Goal: Task Accomplishment & Management: Manage account settings

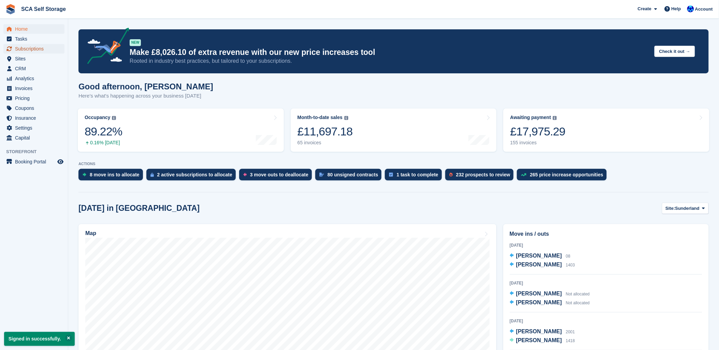
click at [25, 49] on span "Subscriptions" at bounding box center [35, 49] width 41 height 10
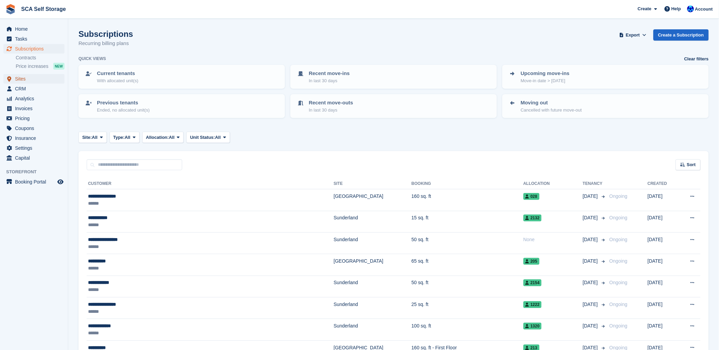
click at [16, 79] on span "Sites" at bounding box center [35, 79] width 41 height 10
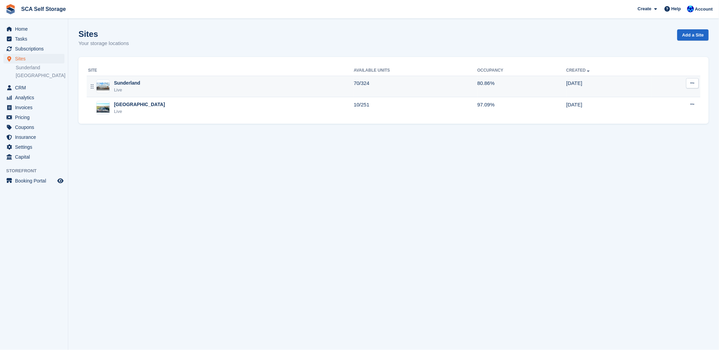
click at [107, 83] on img at bounding box center [103, 87] width 13 height 8
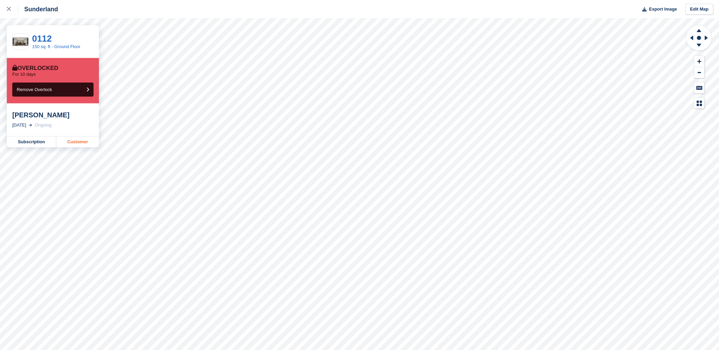
click at [72, 140] on link "Customer" at bounding box center [77, 141] width 43 height 11
click at [93, 139] on link "Customer" at bounding box center [77, 141] width 43 height 11
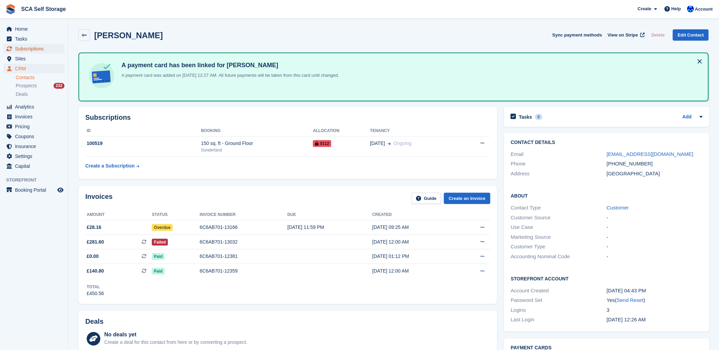
click at [29, 47] on span "Subscriptions" at bounding box center [35, 49] width 41 height 10
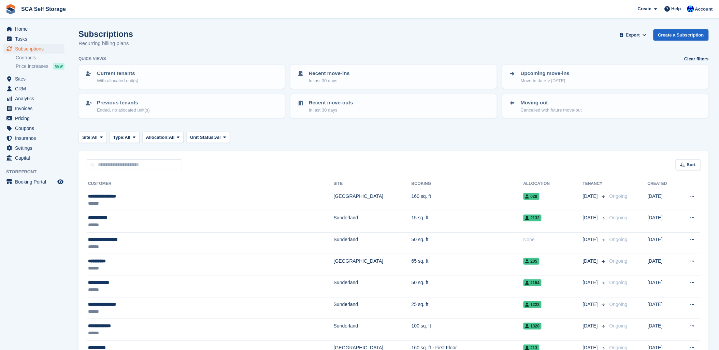
click at [319, 31] on div "Subscriptions Recurring billing plans Export Export Subscriptions Export a CSV …" at bounding box center [393, 42] width 630 height 26
click at [26, 75] on span "Sites" at bounding box center [35, 79] width 41 height 10
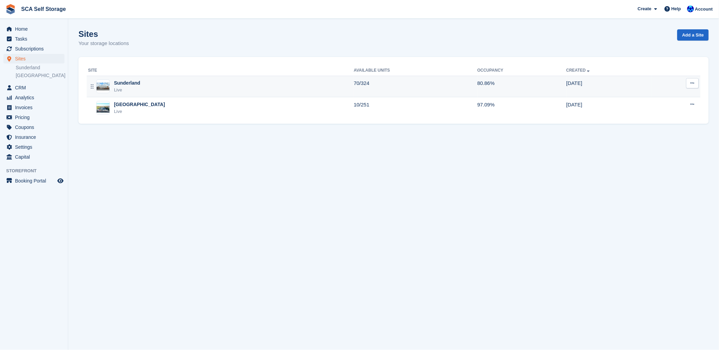
click at [124, 82] on div "Sunderland" at bounding box center [127, 82] width 26 height 7
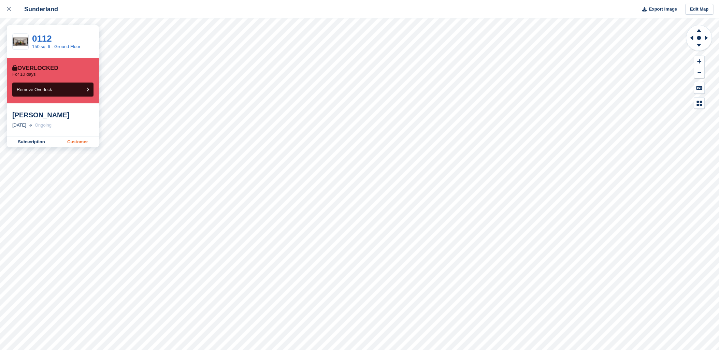
click at [69, 142] on link "Customer" at bounding box center [77, 141] width 43 height 11
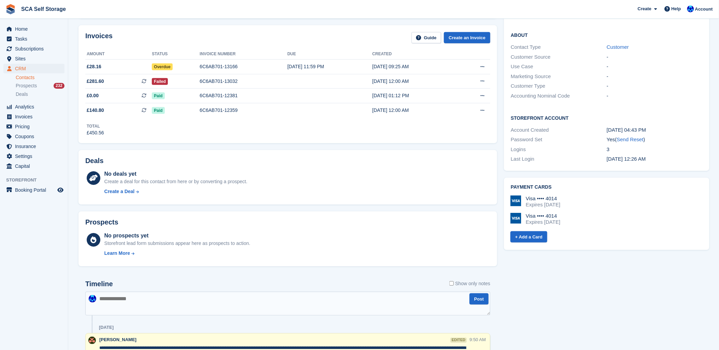
scroll to position [114, 0]
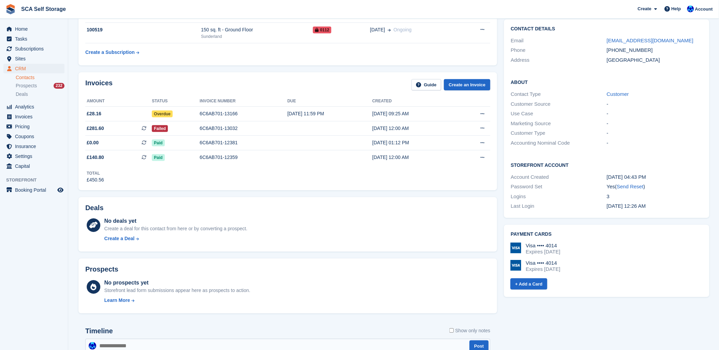
click at [218, 82] on div "Invoices Guide Create an Invoice" at bounding box center [287, 86] width 405 height 15
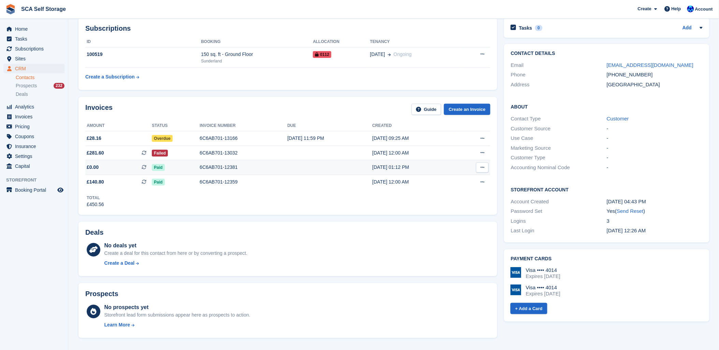
scroll to position [76, 0]
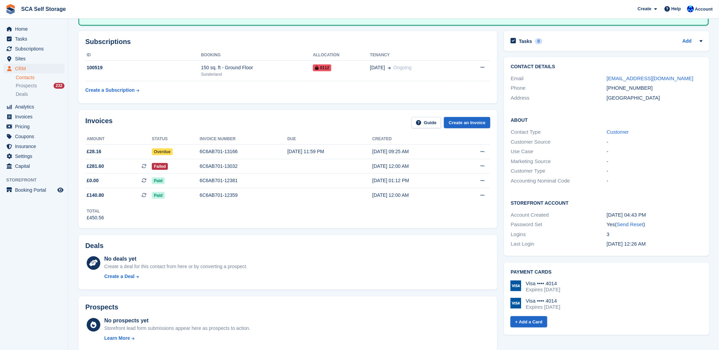
click at [155, 108] on div "Invoices Guide Create an Invoice Amount Status Invoice number Due Created £28.1…" at bounding box center [287, 169] width 425 height 125
click at [234, 163] on div "6C6AB701-13032" at bounding box center [244, 166] width 88 height 7
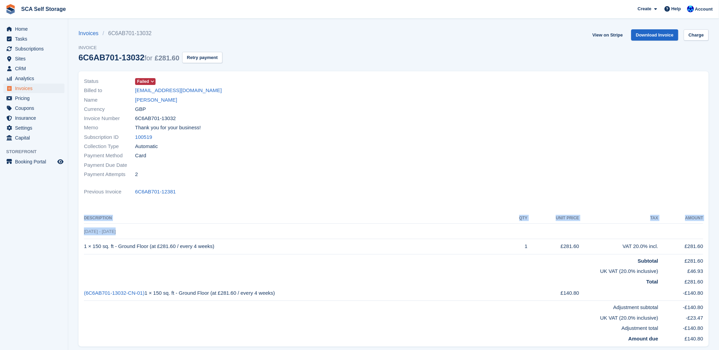
drag, startPoint x: 122, startPoint y: 232, endPoint x: 77, endPoint y: 234, distance: 44.7
click at [77, 234] on div "Status Failed Billed to jacksontribute@live.com Name James Brown Currency GBP I…" at bounding box center [393, 211] width 638 height 288
click at [344, 113] on div "Currency GBP" at bounding box center [237, 108] width 306 height 9
click at [158, 104] on div "Name James Brown" at bounding box center [237, 99] width 306 height 9
click at [158, 102] on link "[PERSON_NAME]" at bounding box center [156, 100] width 42 height 8
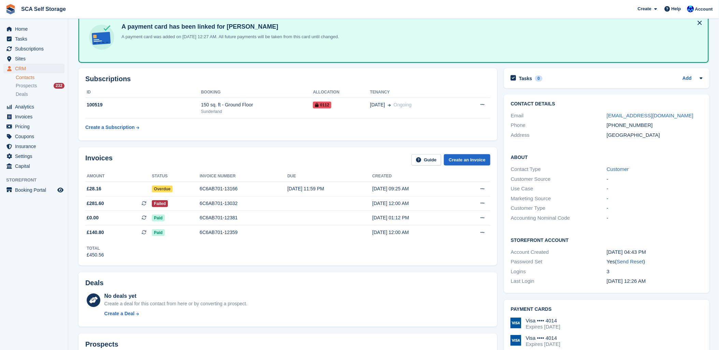
scroll to position [76, 0]
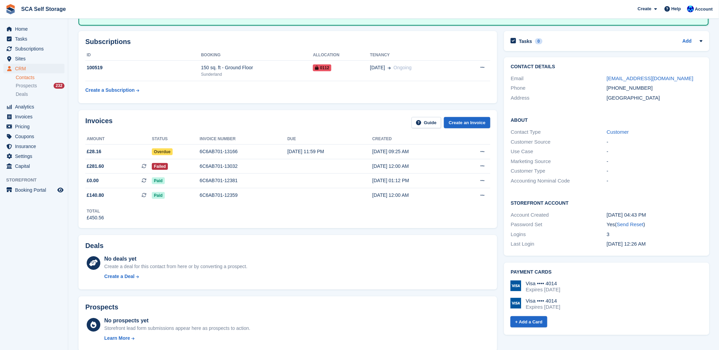
click at [268, 118] on div "Invoices Guide Create an Invoice" at bounding box center [287, 124] width 405 height 15
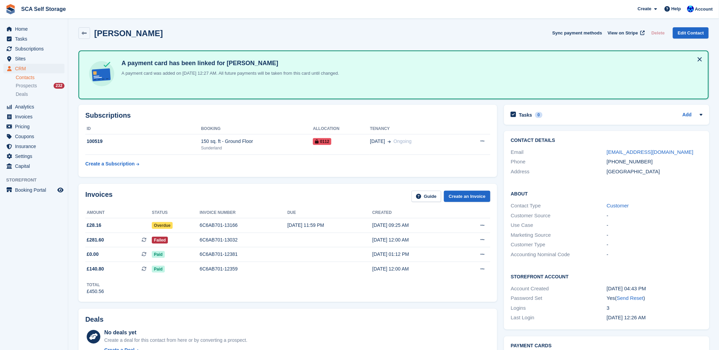
scroll to position [0, 0]
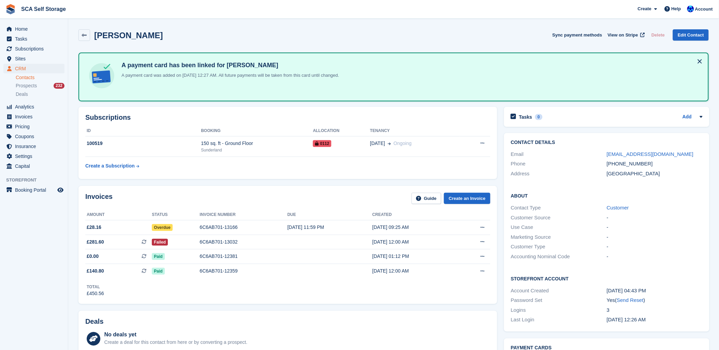
click at [239, 28] on div "James Brown Sync payment methods View on Stripe Delete Edit Contact" at bounding box center [393, 36] width 637 height 21
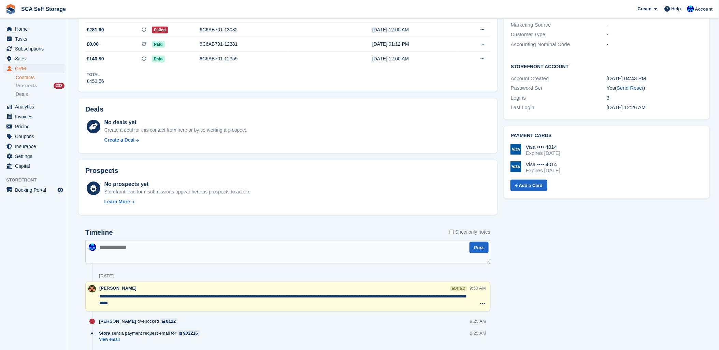
scroll to position [303, 0]
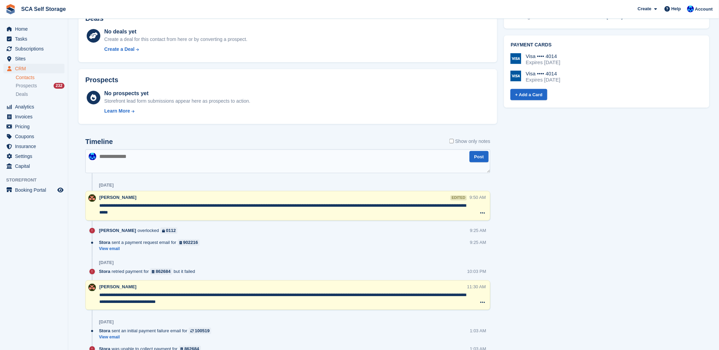
click at [229, 165] on textarea at bounding box center [287, 161] width 405 height 24
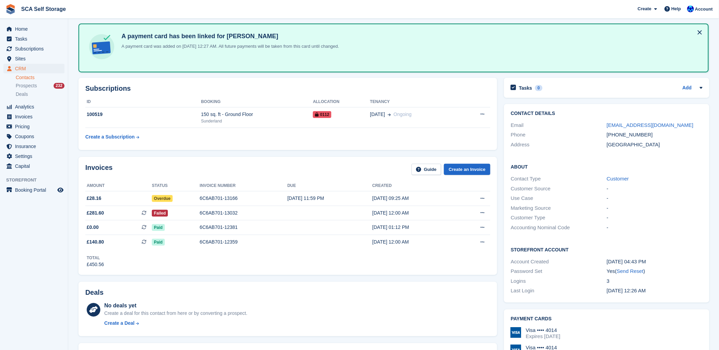
scroll to position [0, 0]
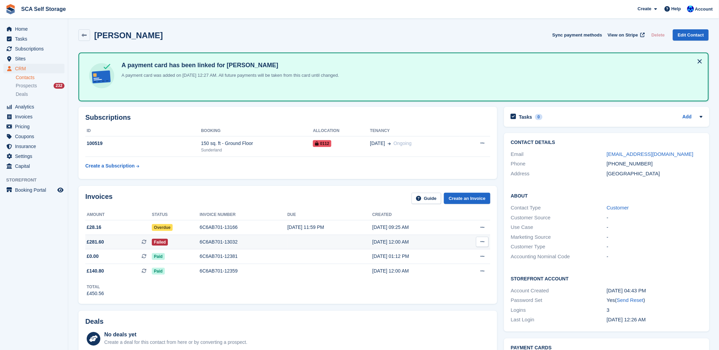
click at [215, 243] on div "6C6AB701-13032" at bounding box center [244, 241] width 88 height 7
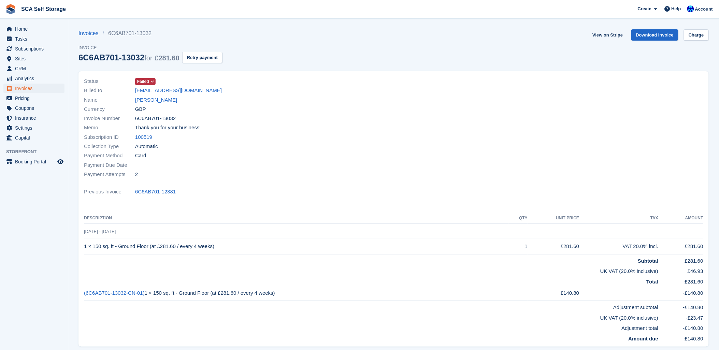
click at [285, 114] on div "Invoice Number 6C6AB701-13032" at bounding box center [237, 118] width 306 height 9
click at [274, 29] on div "Invoices 6C6AB701-13032 Invoice 6C6AB701-13032 for £281.60 Retry payment View o…" at bounding box center [393, 50] width 630 height 42
click at [264, 67] on div "Status Failed Billed to [EMAIL_ADDRESS][DOMAIN_NAME] Name [PERSON_NAME] Currenc…" at bounding box center [393, 211] width 638 height 288
click at [295, 67] on div "Status Failed Billed to [EMAIL_ADDRESS][DOMAIN_NAME] Name [PERSON_NAME] Currenc…" at bounding box center [393, 211] width 638 height 288
drag, startPoint x: 384, startPoint y: 204, endPoint x: 353, endPoint y: 166, distance: 49.1
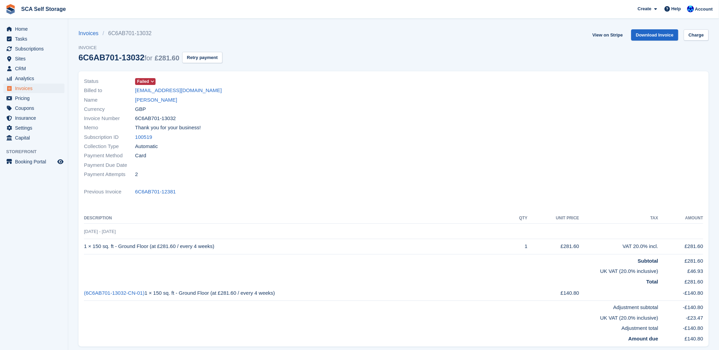
click at [378, 184] on div "Status Failed Billed to jacksontribute@live.com Name James Brown Currency GBP I…" at bounding box center [393, 208] width 630 height 275
drag, startPoint x: 380, startPoint y: 99, endPoint x: 369, endPoint y: 99, distance: 10.6
click at [373, 99] on div "Name James Brown" at bounding box center [237, 99] width 306 height 9
drag, startPoint x: 253, startPoint y: 31, endPoint x: 207, endPoint y: 0, distance: 55.7
click at [249, 30] on div "Invoices 6C6AB701-13032 Invoice 6C6AB701-13032 for £281.60 Retry payment View o…" at bounding box center [393, 50] width 630 height 42
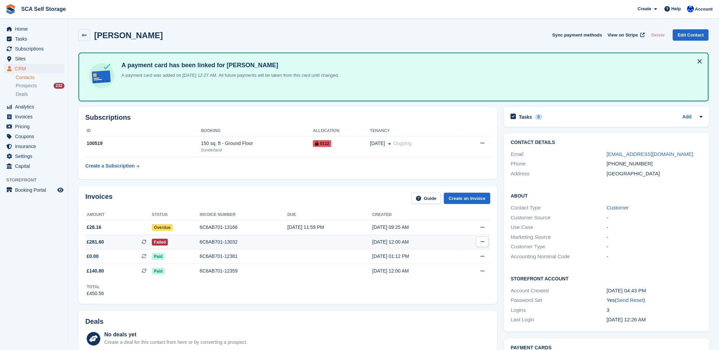
click at [232, 239] on div "6C6AB701-13032" at bounding box center [244, 241] width 88 height 7
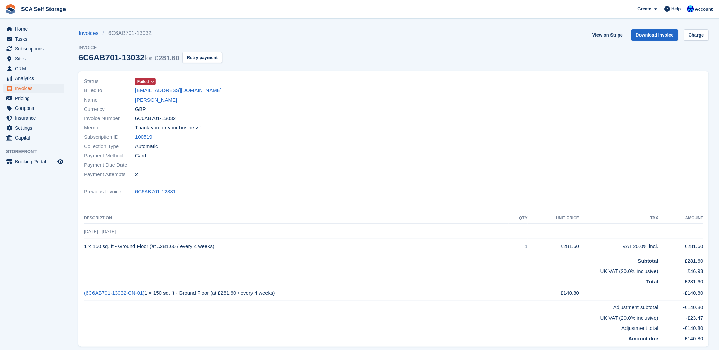
click at [123, 230] on td "15 Sep - 13 Oct" at bounding box center [393, 231] width 619 height 15
drag, startPoint x: 193, startPoint y: 207, endPoint x: 154, endPoint y: 212, distance: 39.2
click at [192, 208] on div "Status Failed Billed to jacksontribute@live.com Name James Brown Currency GBP I…" at bounding box center [393, 208] width 630 height 275
drag, startPoint x: 133, startPoint y: 227, endPoint x: 127, endPoint y: 201, distance: 27.1
click at [134, 224] on td "15 Sep - 13 Oct" at bounding box center [393, 231] width 619 height 15
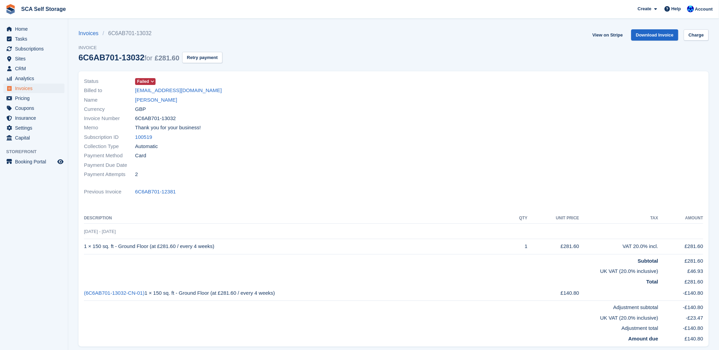
drag, startPoint x: 202, startPoint y: 167, endPoint x: 187, endPoint y: 167, distance: 15.0
click at [202, 168] on div "Payment Due Date" at bounding box center [237, 164] width 306 height 9
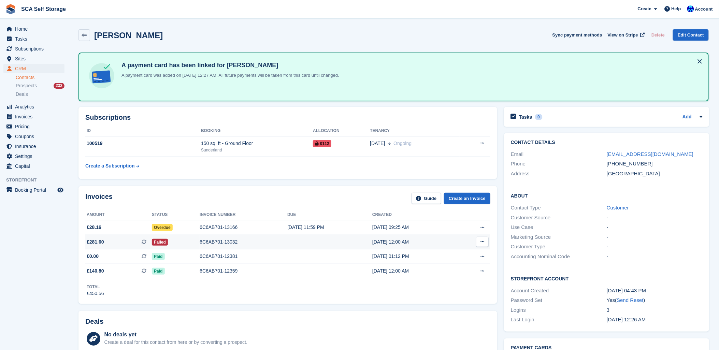
click at [238, 240] on div "6C6AB701-13032" at bounding box center [244, 241] width 88 height 7
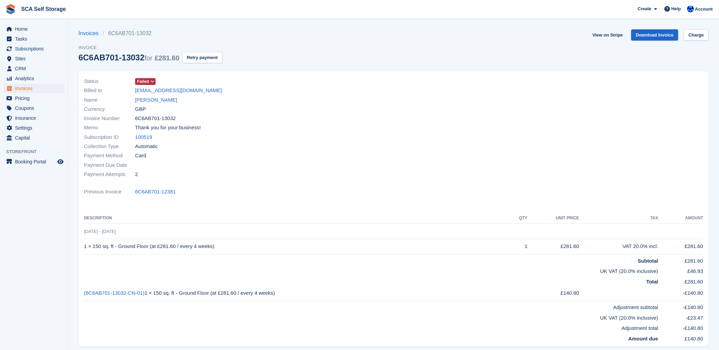
click at [145, 81] on span "Failed" at bounding box center [143, 81] width 12 height 6
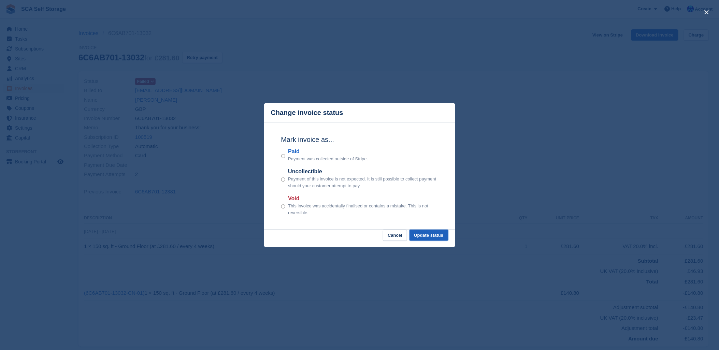
click at [433, 238] on button "Update status" at bounding box center [428, 235] width 39 height 11
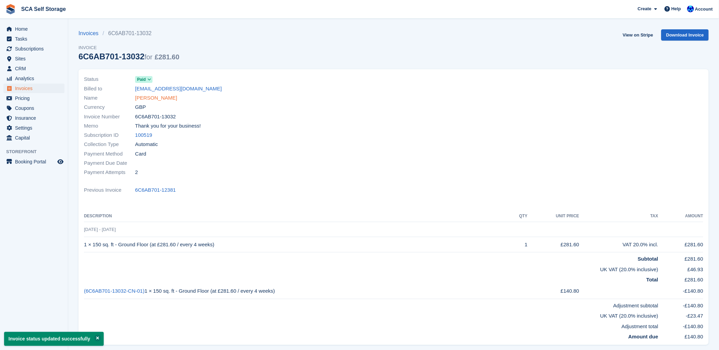
click at [137, 102] on link "[PERSON_NAME]" at bounding box center [156, 98] width 42 height 8
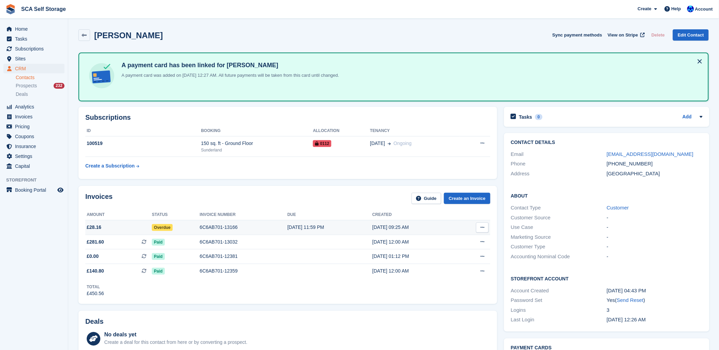
click at [210, 225] on div "6C6AB701-13166" at bounding box center [244, 227] width 88 height 7
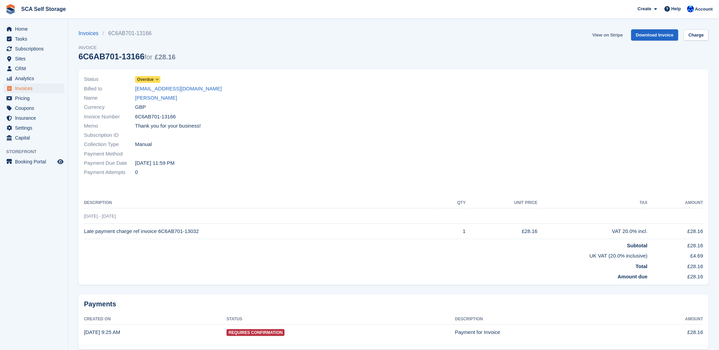
click at [618, 33] on link "View on Stripe" at bounding box center [607, 34] width 36 height 11
click at [148, 79] on span "Overdue" at bounding box center [145, 79] width 17 height 6
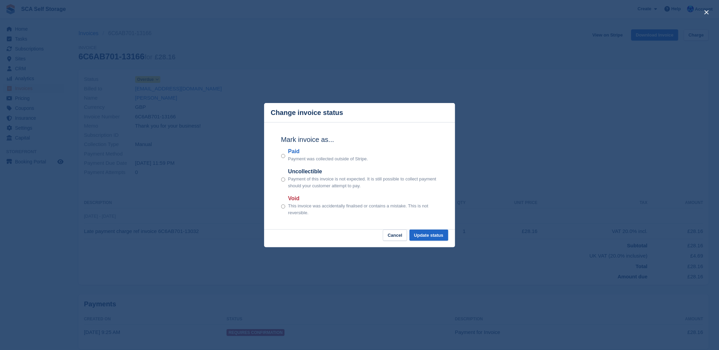
click at [312, 56] on div "close" at bounding box center [359, 175] width 719 height 350
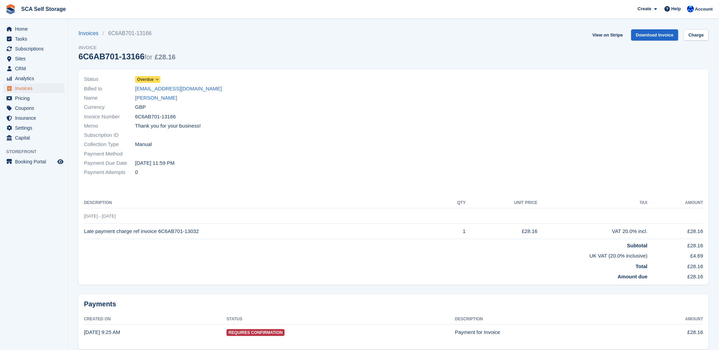
drag, startPoint x: 241, startPoint y: 234, endPoint x: 268, endPoint y: 185, distance: 55.4
click at [246, 230] on td "Late payment charge ref invoice 6C6AB701-13032" at bounding box center [262, 231] width 356 height 15
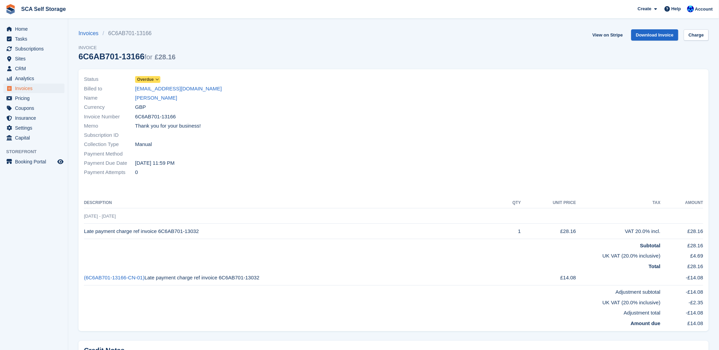
click at [144, 77] on span "Overdue" at bounding box center [145, 79] width 17 height 6
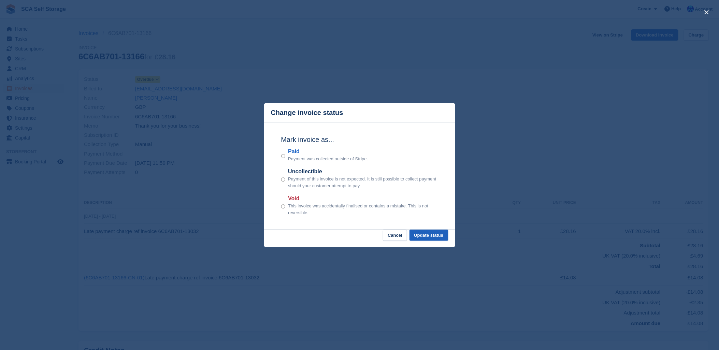
drag, startPoint x: 427, startPoint y: 226, endPoint x: 429, endPoint y: 230, distance: 4.1
click at [428, 228] on div "Mark invoice as... Paid Payment was collected outside of Stripe. Uncollectible …" at bounding box center [359, 175] width 171 height 107
click at [434, 235] on button "Update status" at bounding box center [428, 235] width 39 height 11
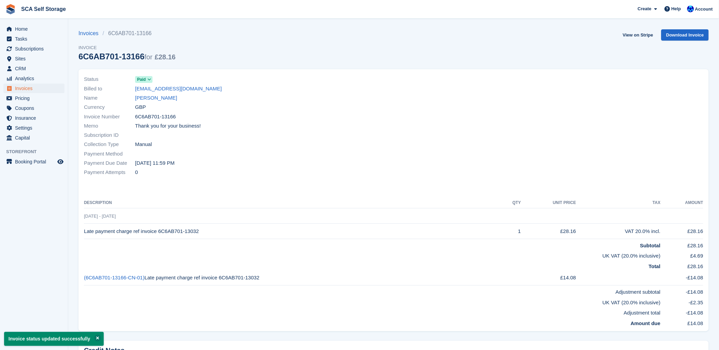
drag, startPoint x: 221, startPoint y: 137, endPoint x: 250, endPoint y: 3, distance: 137.1
click at [223, 136] on div "Subscription ID" at bounding box center [237, 135] width 306 height 9
click at [18, 50] on span "Subscriptions" at bounding box center [35, 49] width 41 height 10
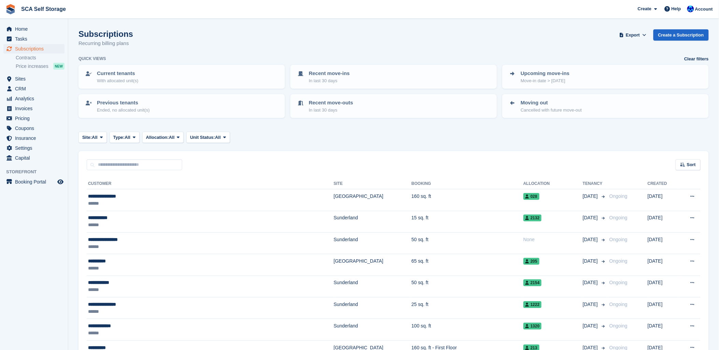
drag, startPoint x: 223, startPoint y: 34, endPoint x: 222, endPoint y: 38, distance: 4.3
click at [223, 34] on div "Subscriptions Recurring billing plans Export Export Subscriptions Export a CSV …" at bounding box center [393, 42] width 630 height 26
click at [127, 162] on input "text" at bounding box center [135, 164] width 96 height 11
type input "*****"
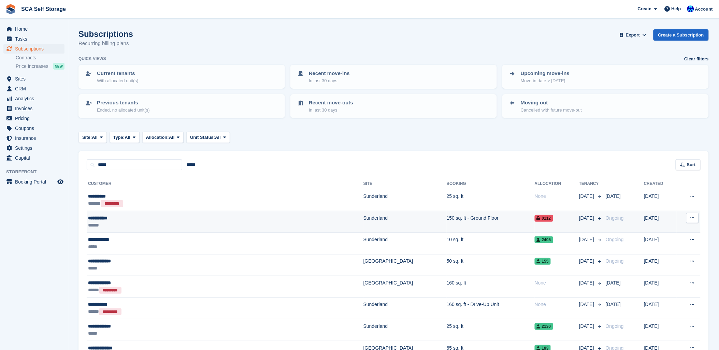
click at [166, 218] on div "**********" at bounding box center [170, 218] width 164 height 7
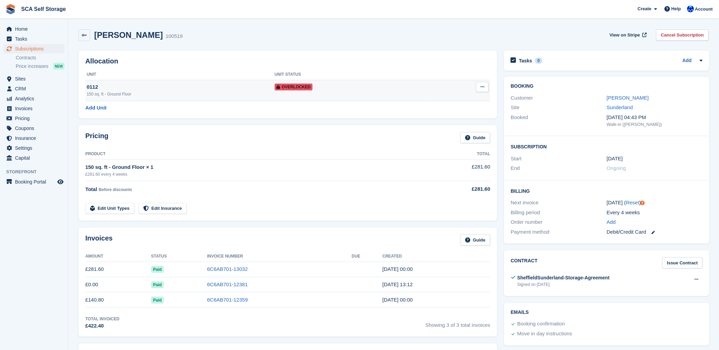
click at [478, 88] on button at bounding box center [482, 87] width 13 height 10
click at [442, 103] on p "Remove Overlock" at bounding box center [455, 100] width 59 height 9
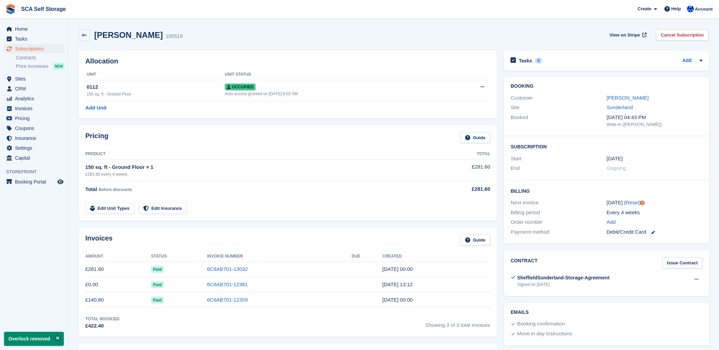
click at [293, 165] on div "150 sq. ft - Ground Floor × 1" at bounding box center [256, 167] width 342 height 8
click at [619, 96] on link "[PERSON_NAME]" at bounding box center [628, 98] width 42 height 6
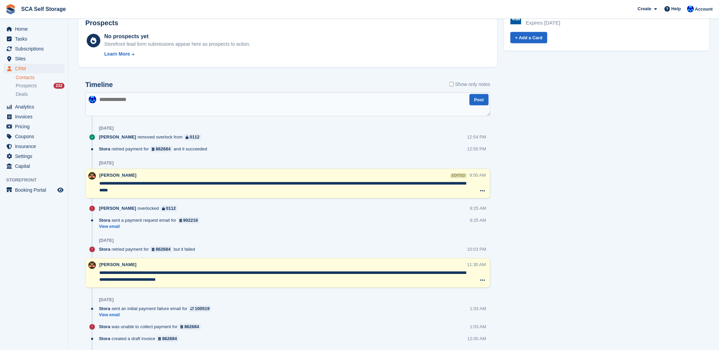
scroll to position [379, 0]
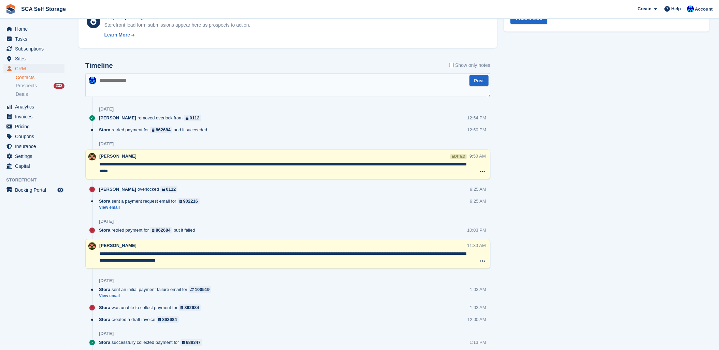
click at [144, 77] on textarea at bounding box center [287, 85] width 405 height 24
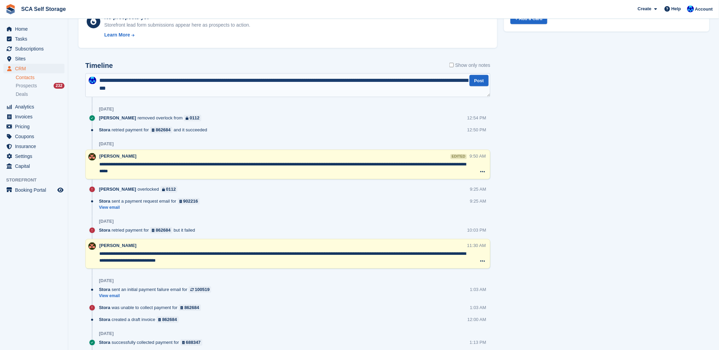
type textarea "**********"
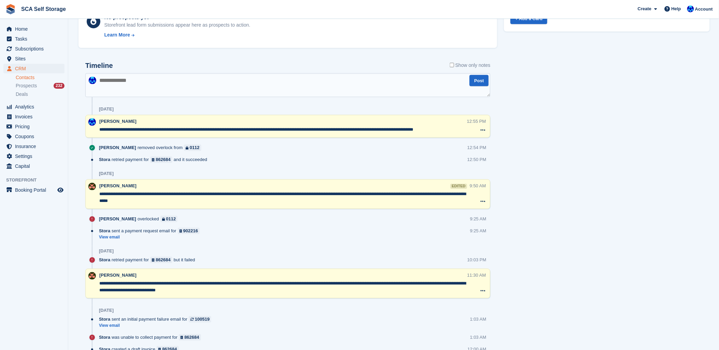
click at [287, 128] on textarea "**********" at bounding box center [283, 130] width 368 height 7
type textarea "**********"
drag, startPoint x: 690, startPoint y: 204, endPoint x: 609, endPoint y: 203, distance: 80.5
click at [673, 204] on div "Tasks 0 Add No tasks related to James Brown Contact Details Email jacksontribut…" at bounding box center [606, 198] width 212 height 949
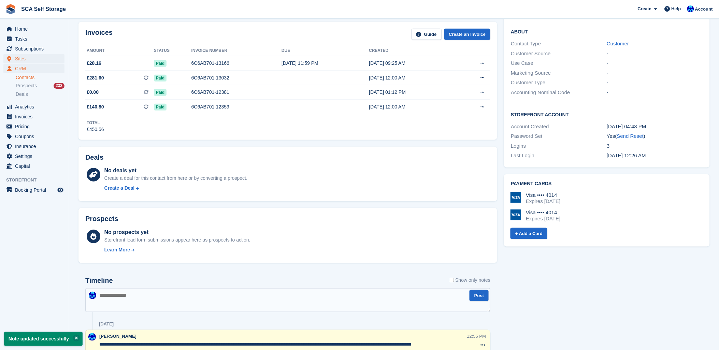
scroll to position [38, 0]
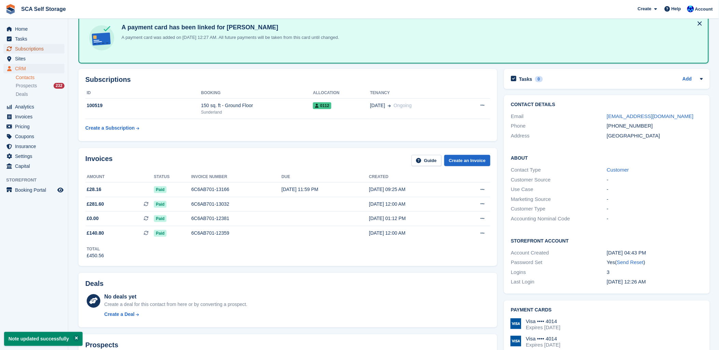
click at [35, 46] on span "Subscriptions" at bounding box center [35, 49] width 41 height 10
